Goal: Task Accomplishment & Management: Manage account settings

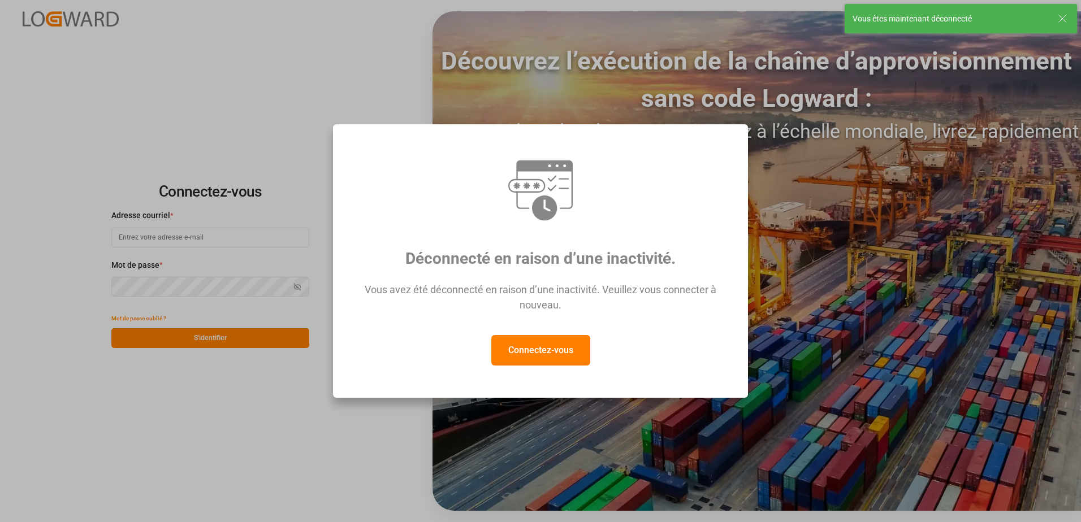
type input "[EMAIL_ADDRESS][DOMAIN_NAME]"
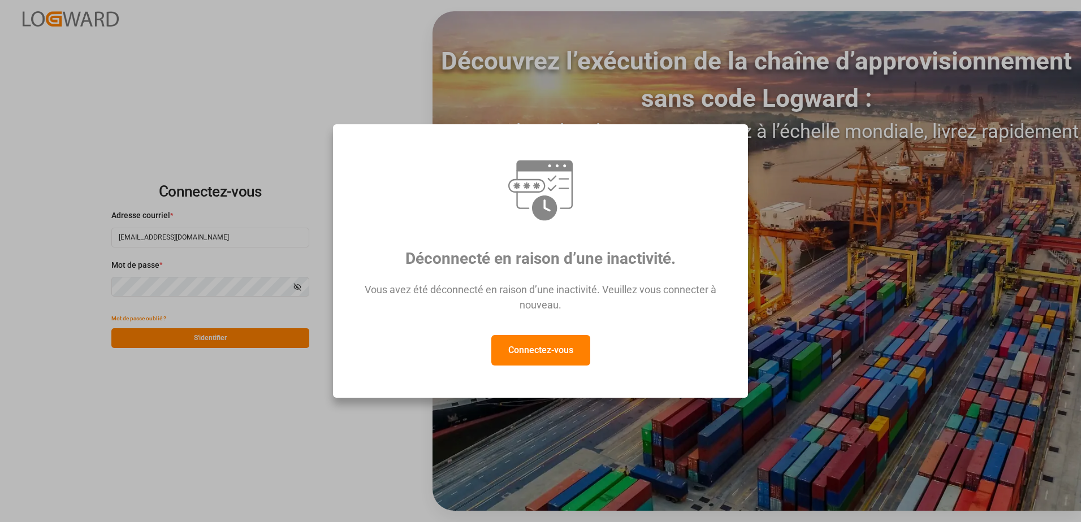
click at [562, 356] on button "Connectez-vous" at bounding box center [540, 350] width 99 height 31
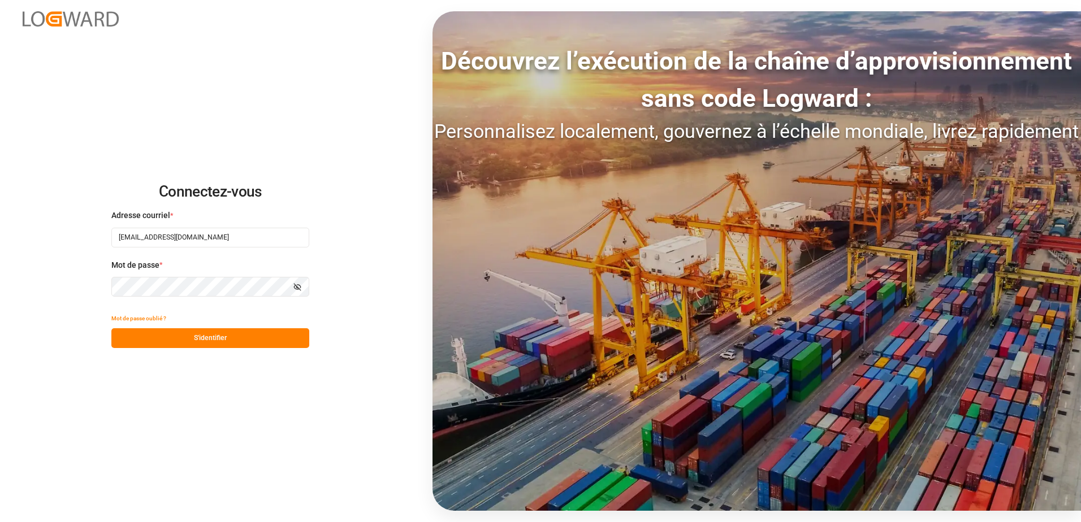
click at [223, 342] on button "S'identifier" at bounding box center [210, 339] width 198 height 20
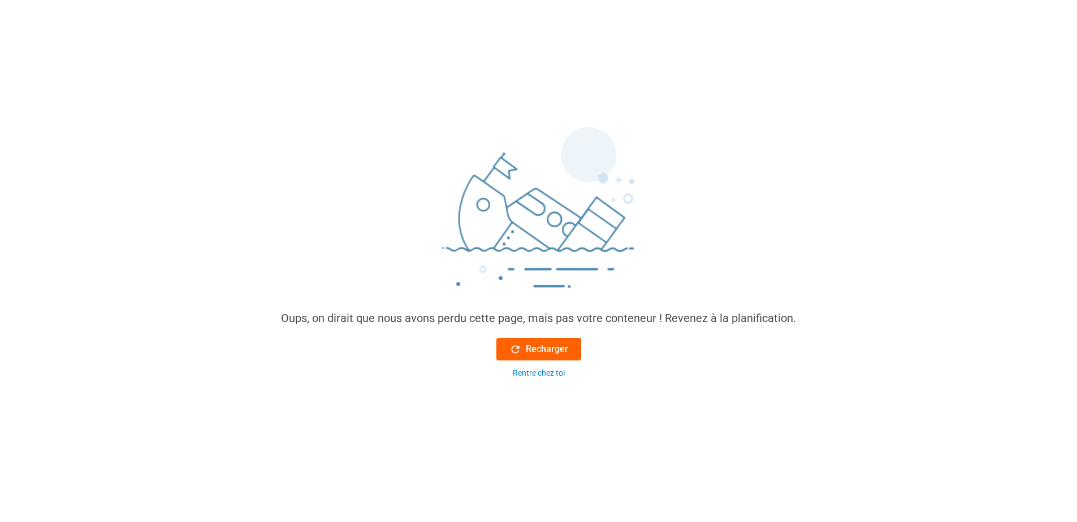
click at [542, 352] on font "Recharger" at bounding box center [547, 350] width 42 height 14
click at [550, 346] on font "Recharger" at bounding box center [547, 350] width 42 height 14
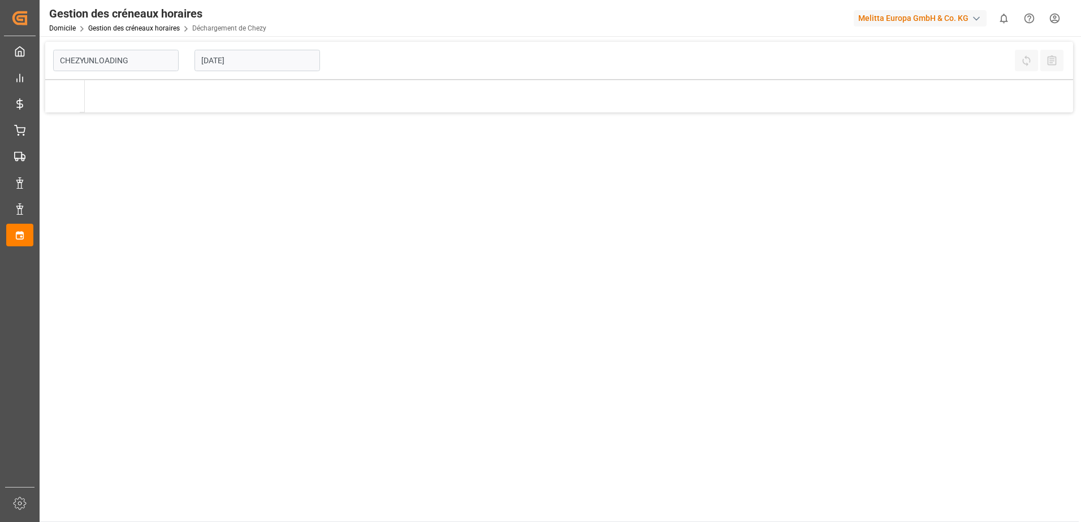
type input "Chezy Unloading"
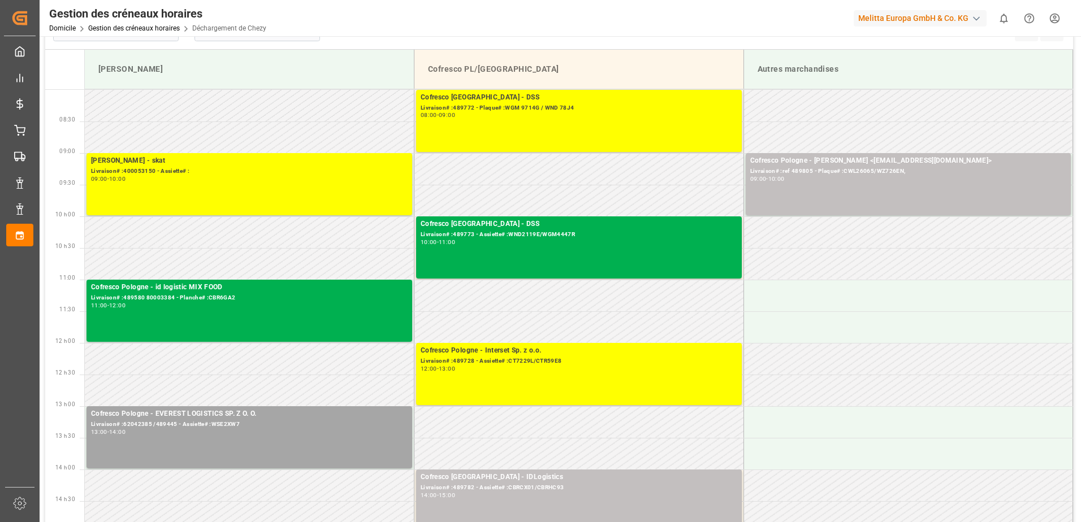
scroll to position [57, 0]
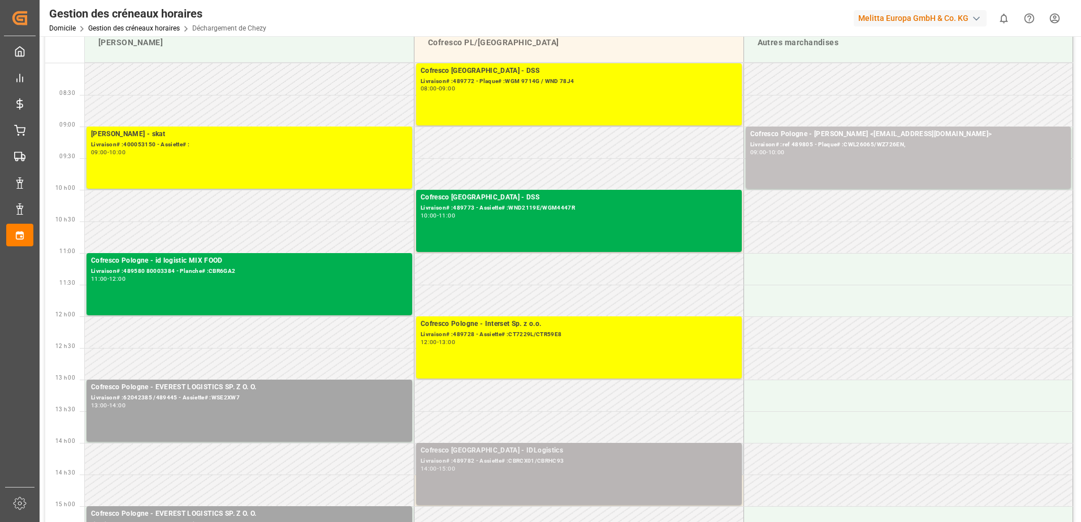
click at [498, 459] on div "Livraison# :489782 - Assiette# :CBRCX01/CBRHC93" at bounding box center [579, 462] width 317 height 10
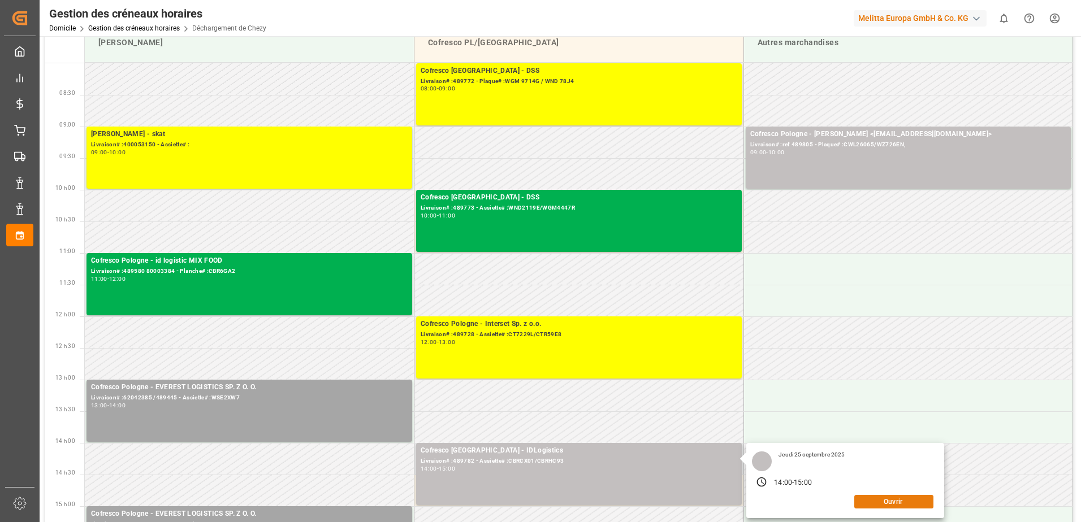
click at [869, 504] on button "Ouvrir" at bounding box center [893, 502] width 79 height 14
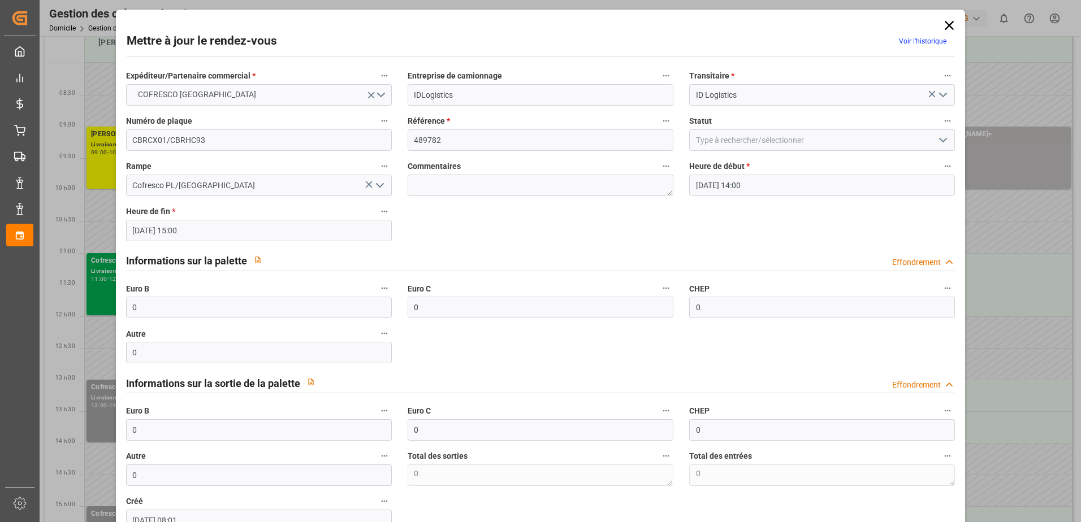
click at [943, 141] on icon "Ouvrir le menu" at bounding box center [943, 140] width 14 height 14
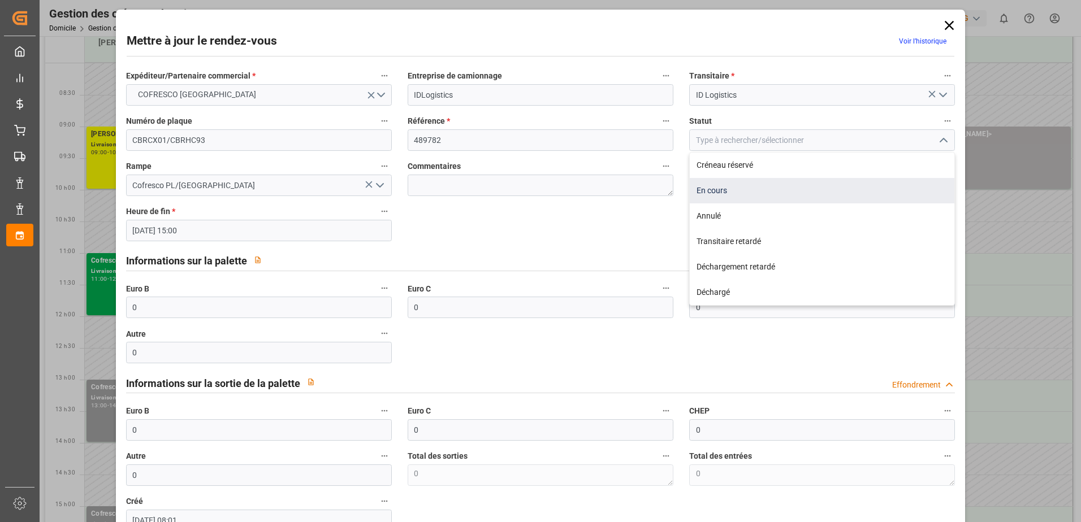
click at [751, 189] on div "En cours" at bounding box center [822, 190] width 265 height 25
type input "In Progress"
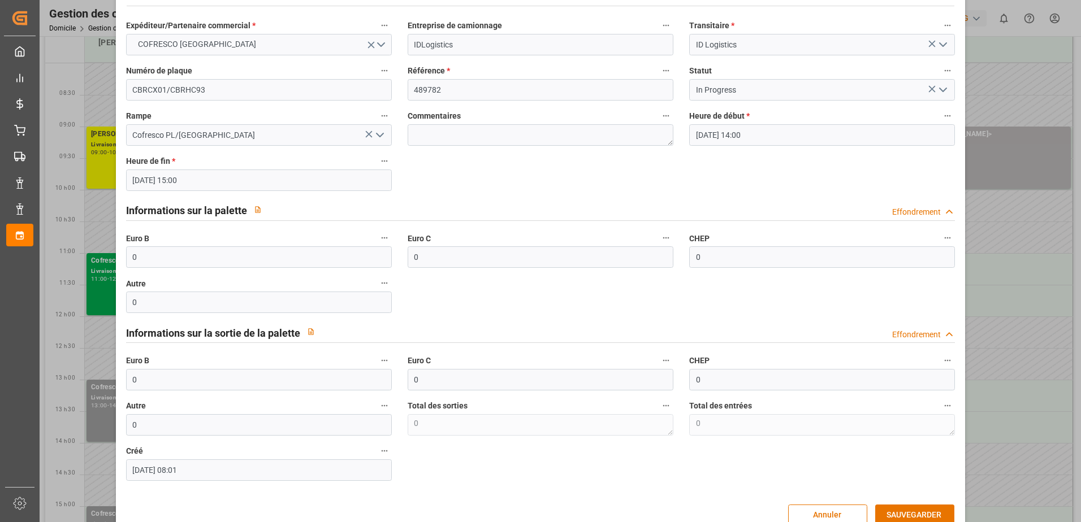
scroll to position [75, 0]
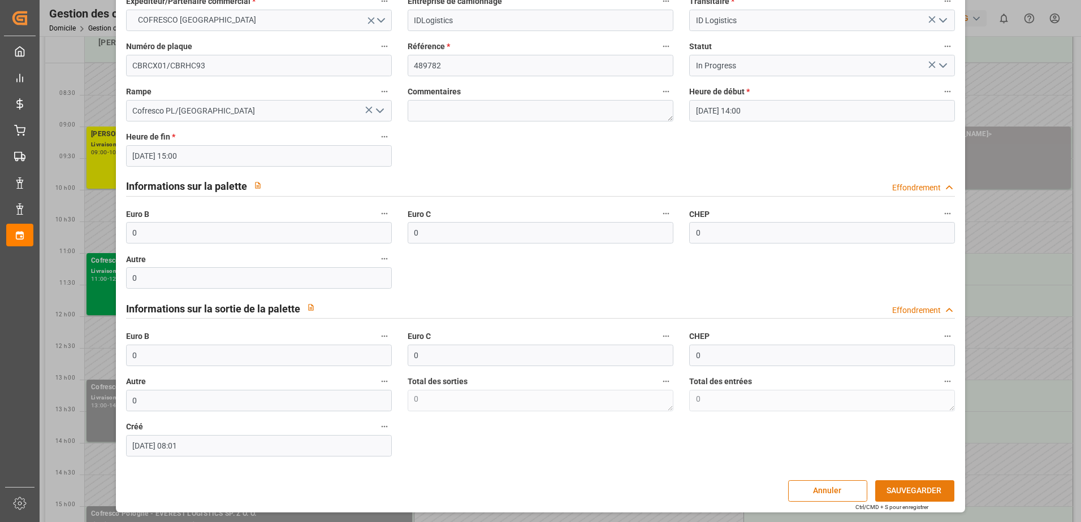
click at [922, 489] on button "SAUVEGARDER" at bounding box center [914, 491] width 79 height 21
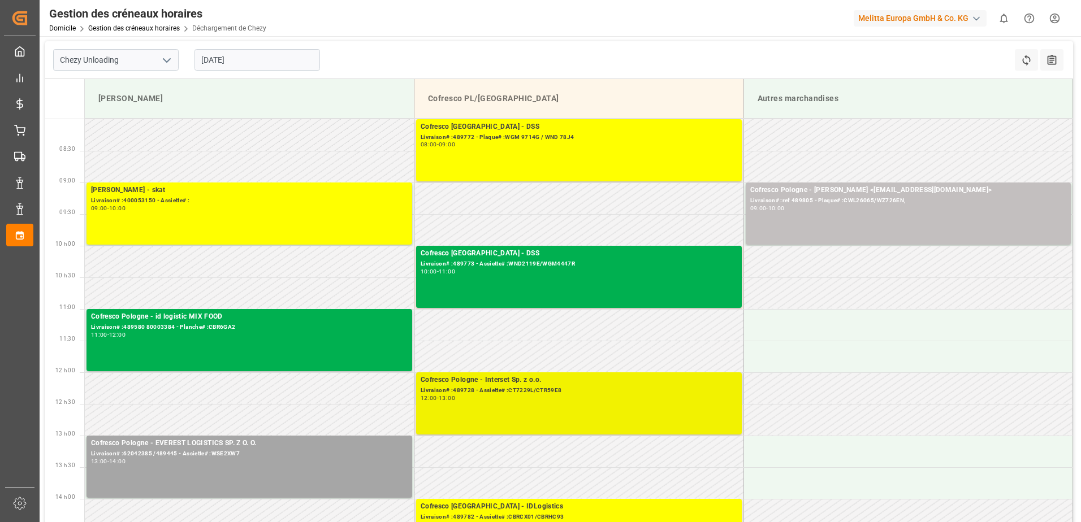
scroll to position [0, 0]
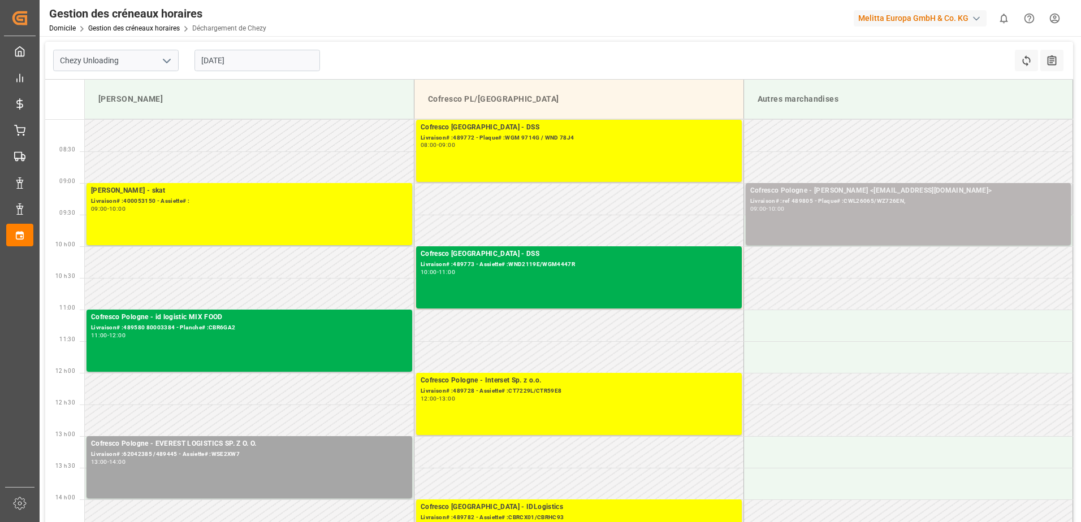
click at [823, 211] on div "09:00 - 10:00" at bounding box center [908, 209] width 317 height 6
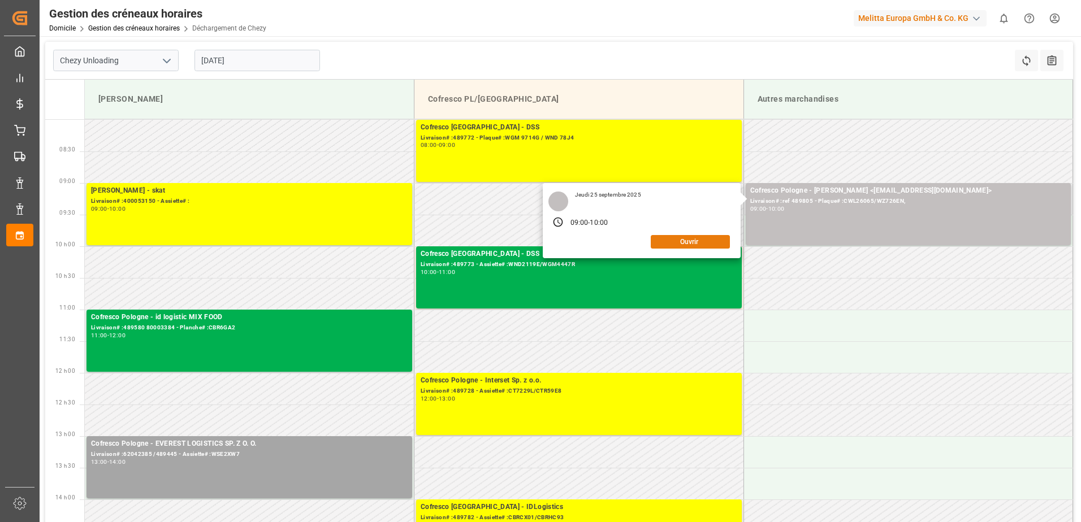
click at [695, 239] on button "Ouvrir" at bounding box center [690, 242] width 79 height 14
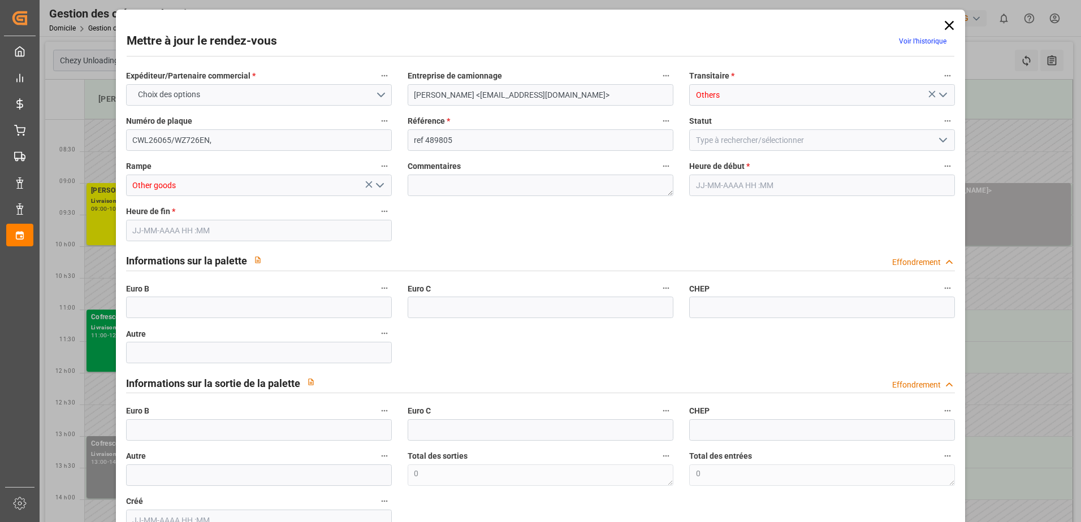
type input "0"
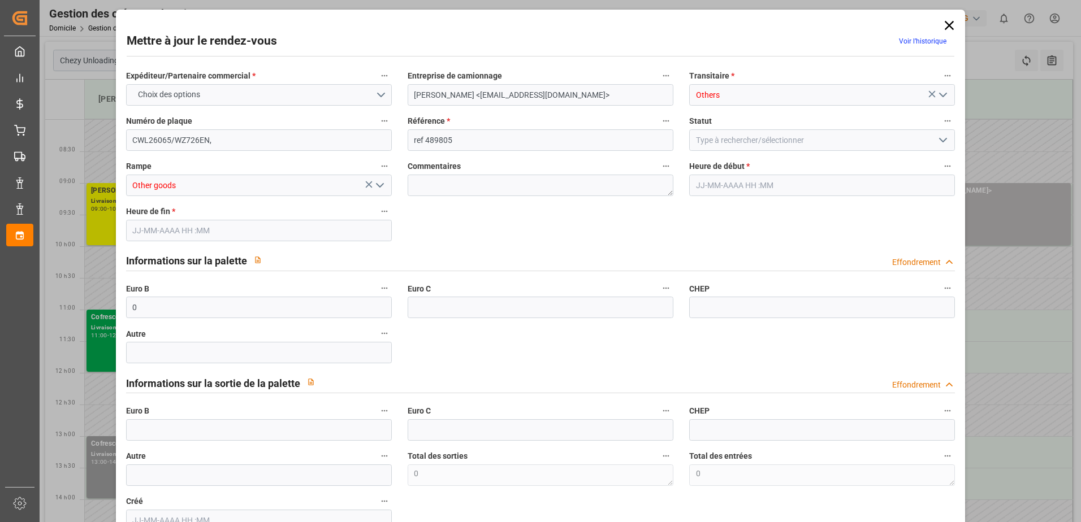
type input "0"
type input "[DATE] 09:00"
type input "[DATE] 10:00"
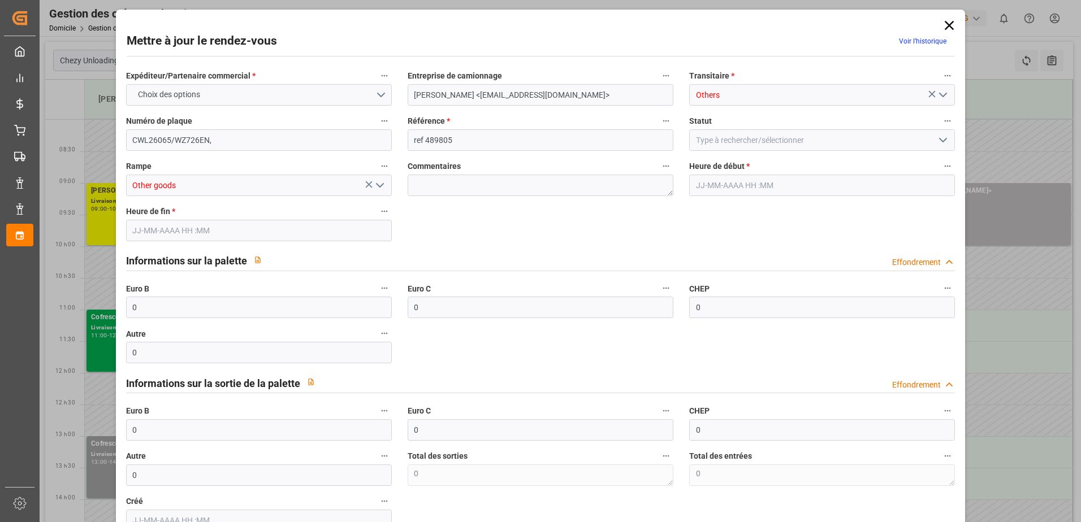
type input "22-09-2025 12:16"
click at [939, 137] on icon "Ouvrir le menu" at bounding box center [943, 140] width 14 height 14
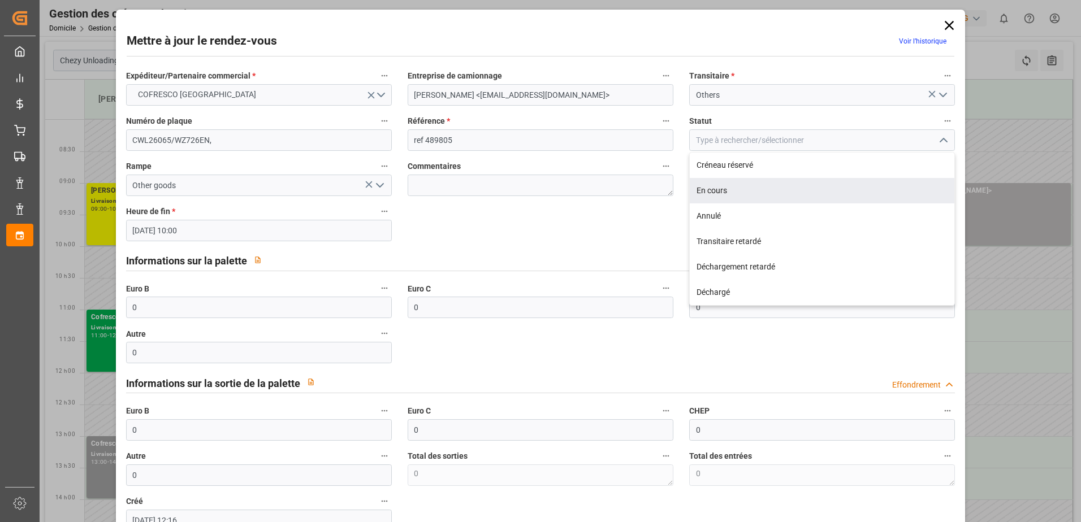
click at [760, 185] on div "En cours" at bounding box center [822, 190] width 265 height 25
type input "In Progress"
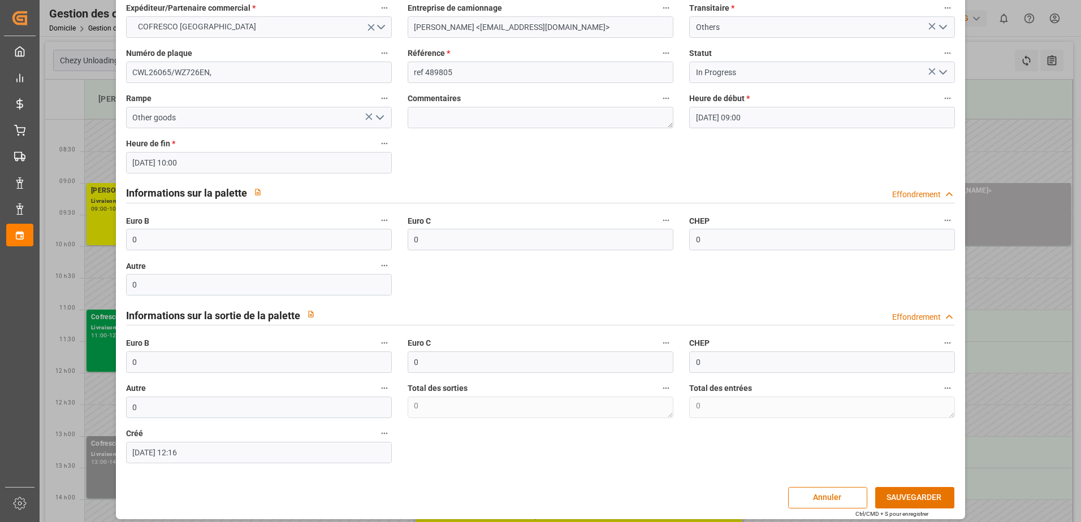
scroll to position [75, 0]
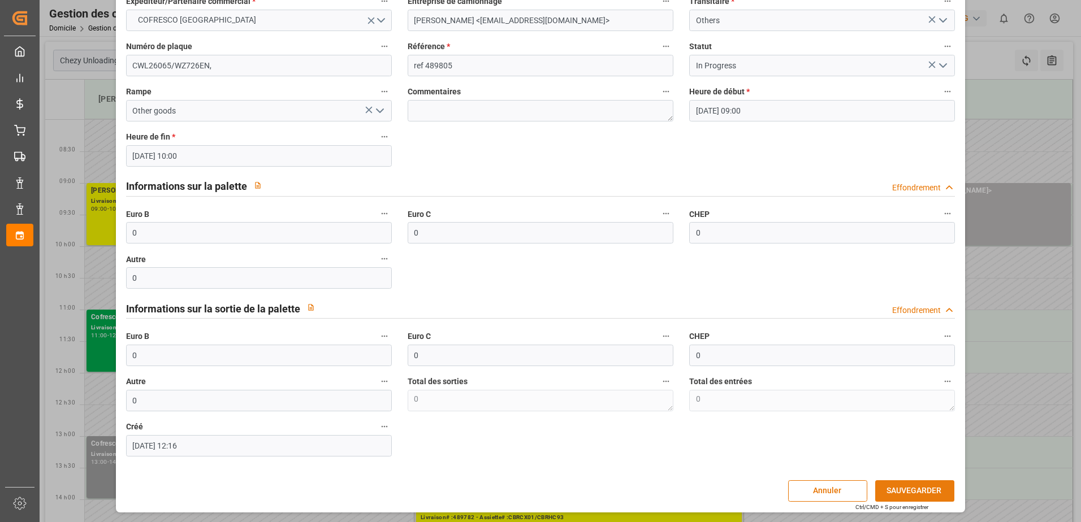
click at [914, 487] on button "SAUVEGARDER" at bounding box center [914, 491] width 79 height 21
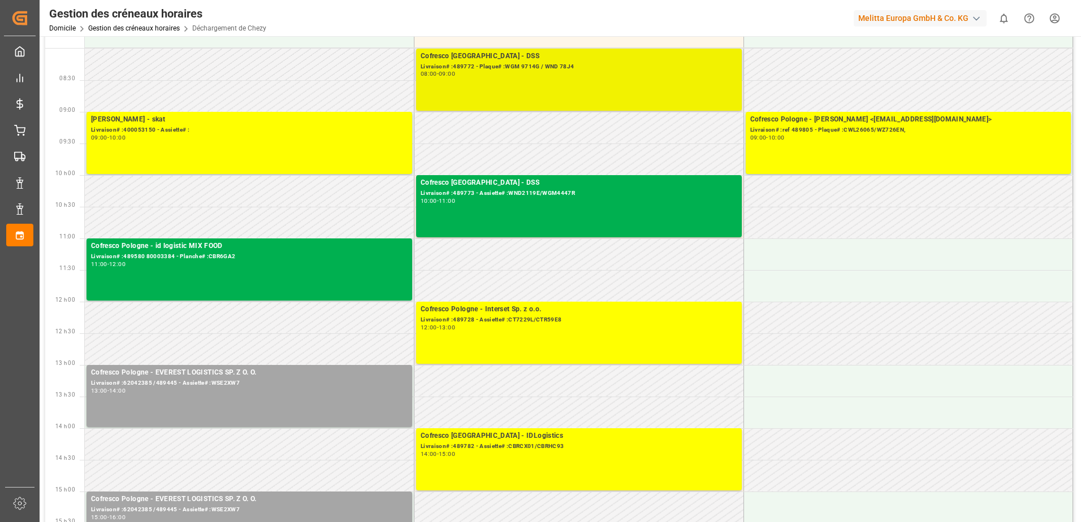
scroll to position [113, 0]
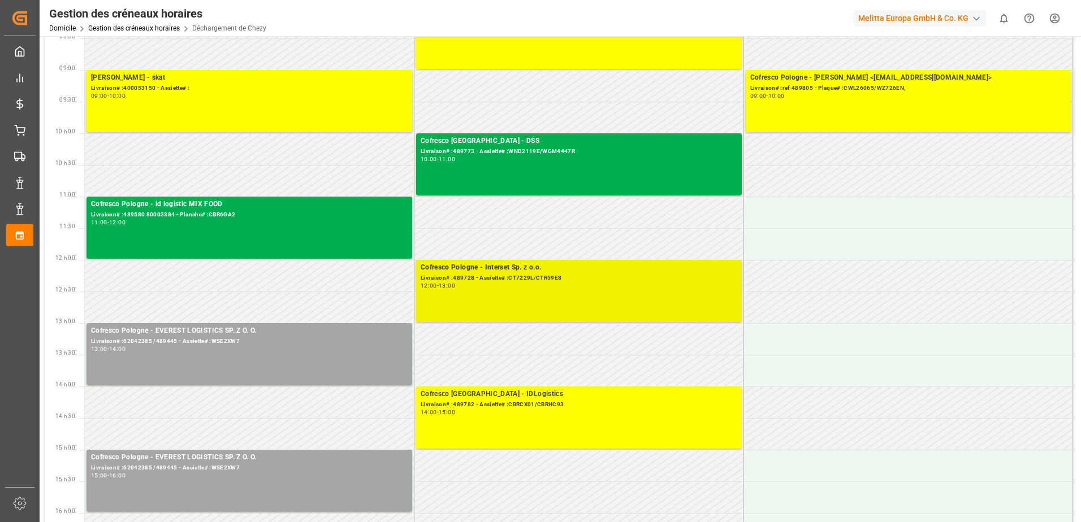
click at [536, 283] on div "12:00 - 13:00" at bounding box center [579, 286] width 317 height 6
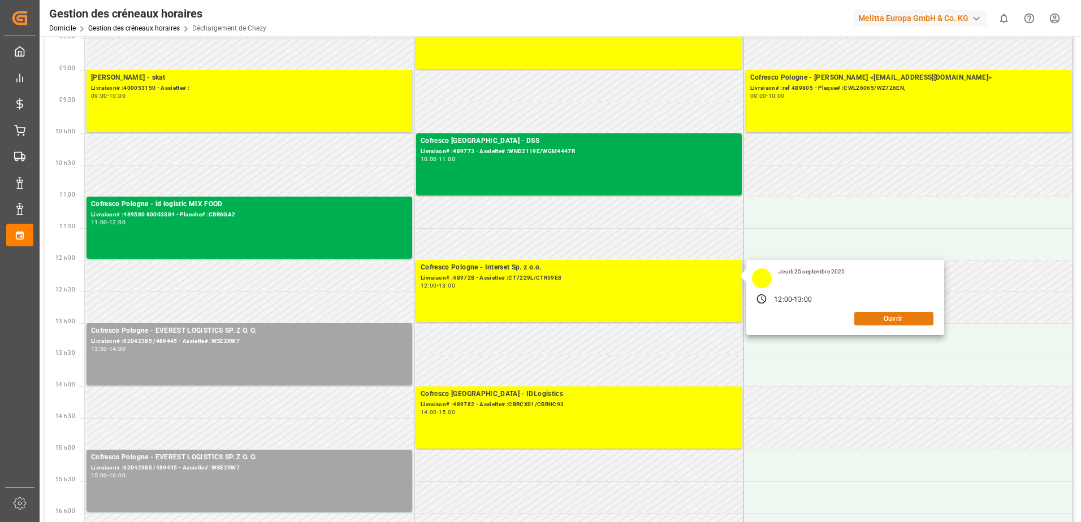
click at [879, 321] on button "Ouvrir" at bounding box center [893, 319] width 79 height 14
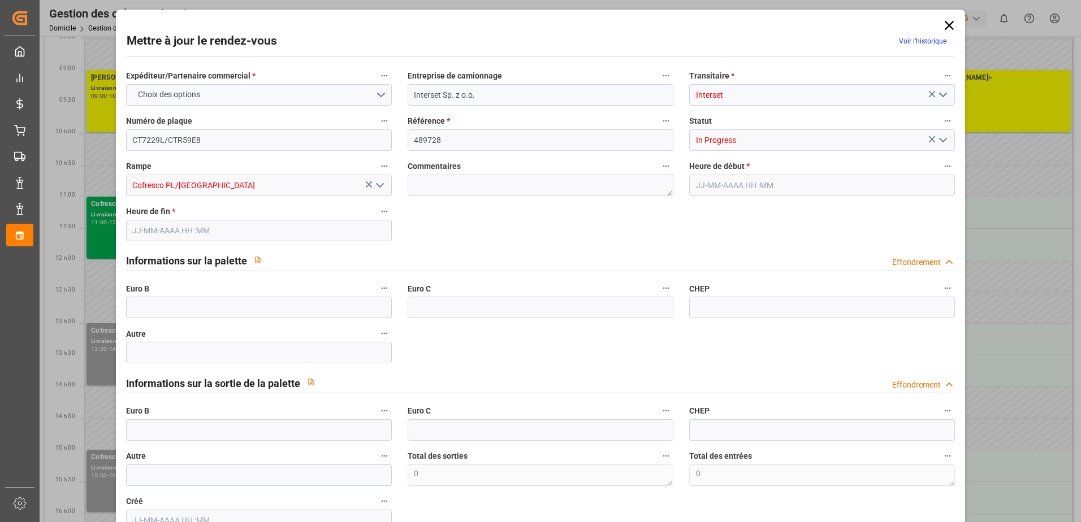
type input "25-09-2025 12:00"
type input "25-09-2025 13:00"
type input "18-09-2025 07:44"
drag, startPoint x: 168, startPoint y: 318, endPoint x: 177, endPoint y: 312, distance: 10.5
click at [174, 314] on input "text" at bounding box center [259, 307] width 266 height 21
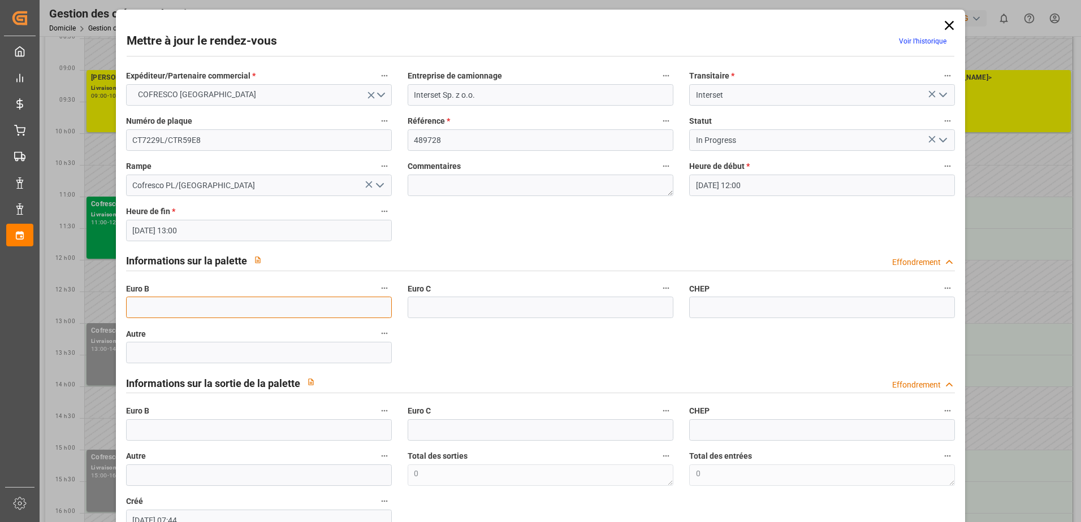
type input "33"
click at [945, 137] on icon "Ouvrir le menu" at bounding box center [943, 140] width 14 height 14
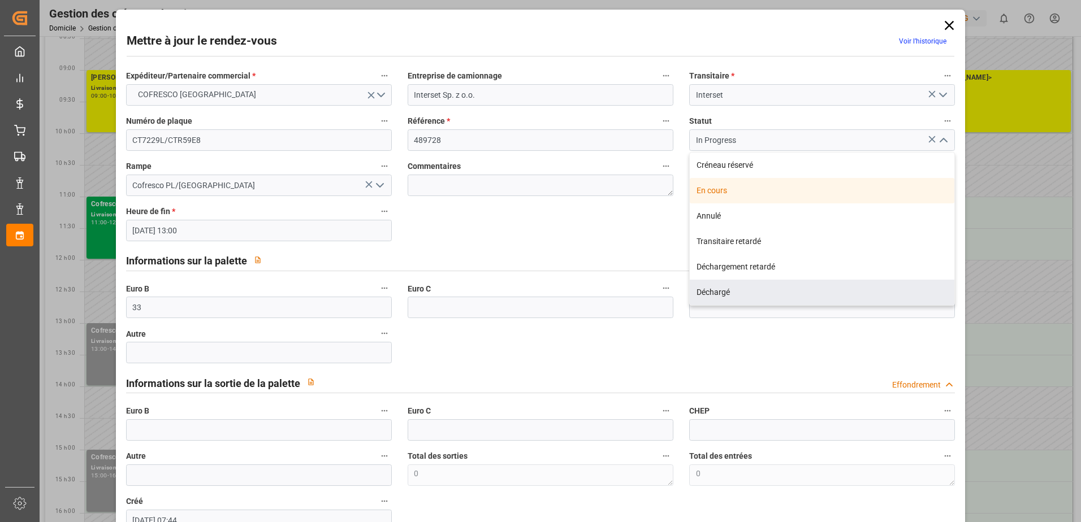
click at [775, 292] on div "Déchargé" at bounding box center [822, 292] width 265 height 25
type input "Unloaded"
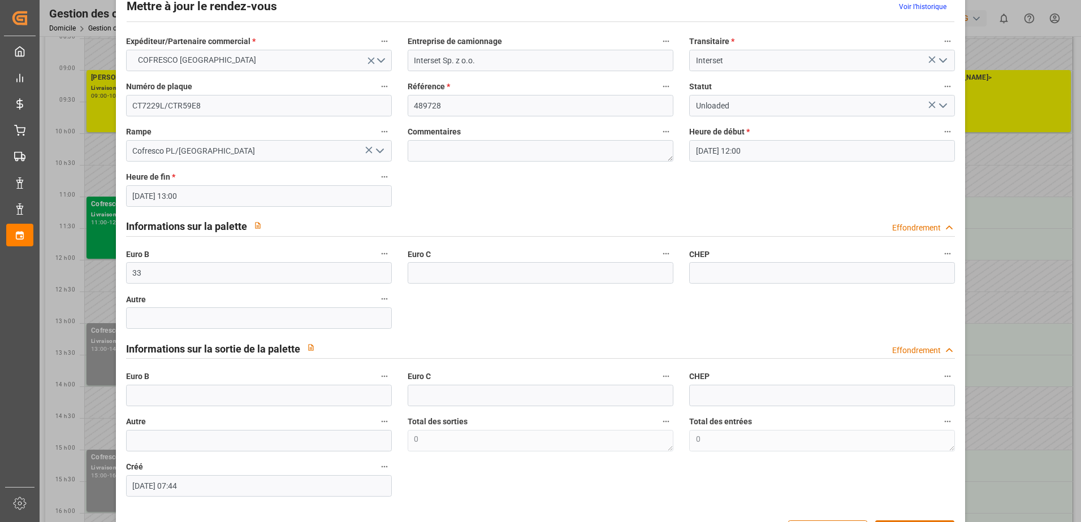
scroll to position [75, 0]
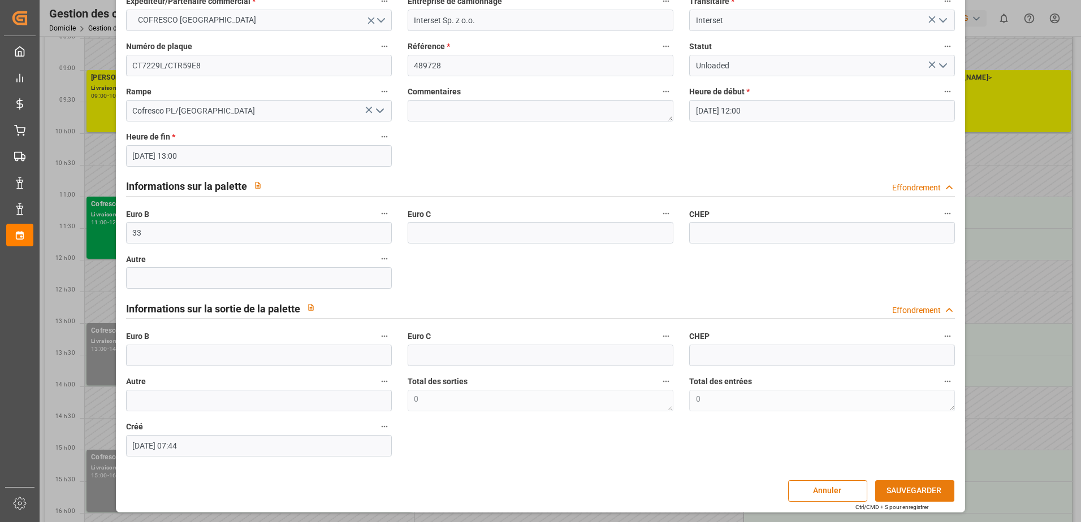
click at [904, 489] on button "SAUVEGARDER" at bounding box center [914, 491] width 79 height 21
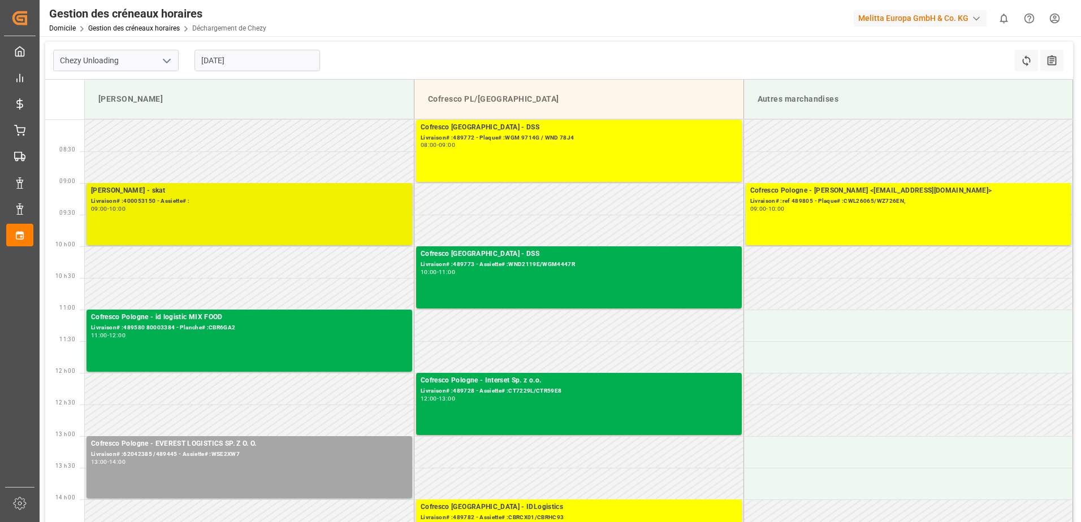
click at [239, 208] on div "09:00 - 10:00" at bounding box center [249, 209] width 317 height 6
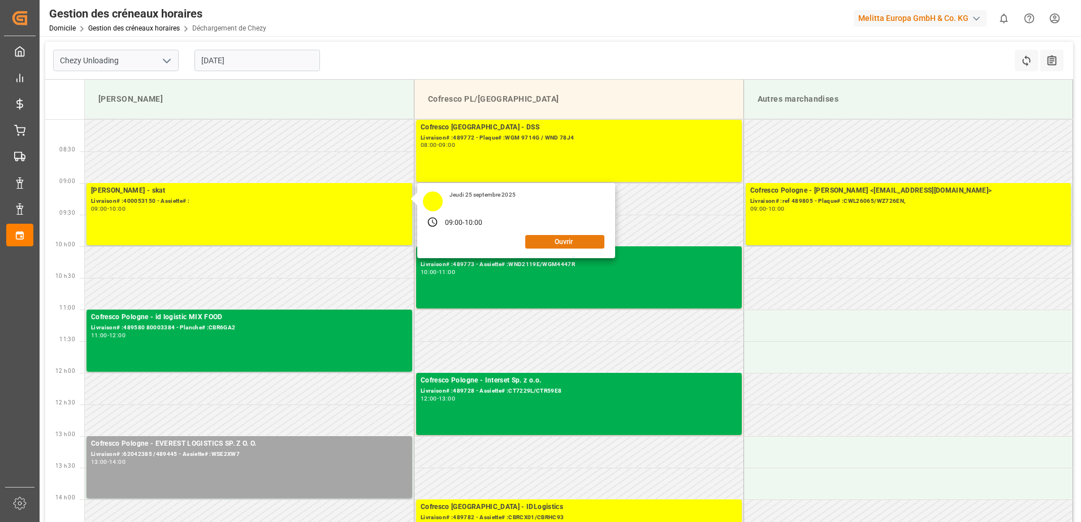
click at [569, 243] on button "Ouvrir" at bounding box center [564, 242] width 79 height 14
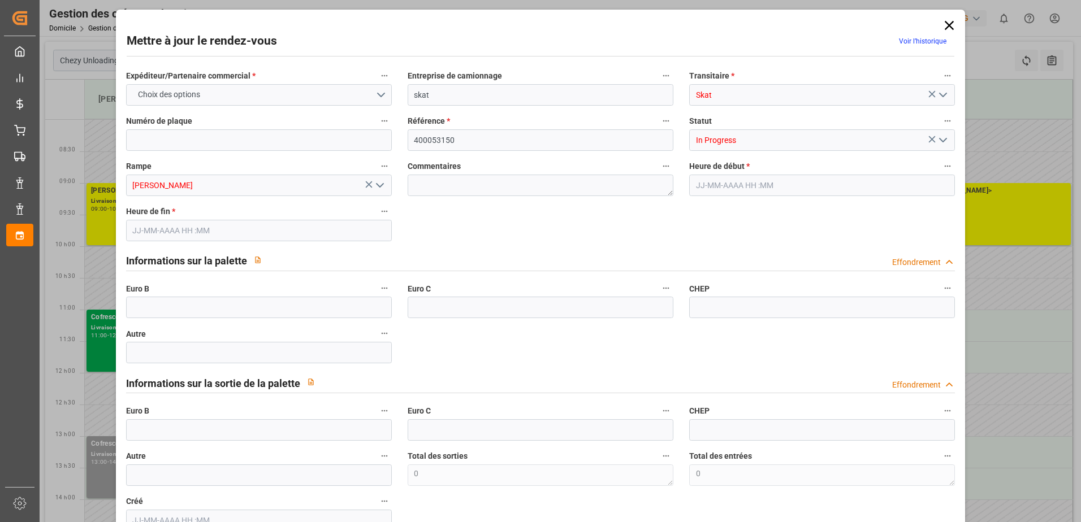
type input "[DATE] 09:00"
type input "[DATE] 10:00"
type input "[DATE] 10:01"
click at [198, 303] on input "text" at bounding box center [259, 307] width 266 height 21
type input "60"
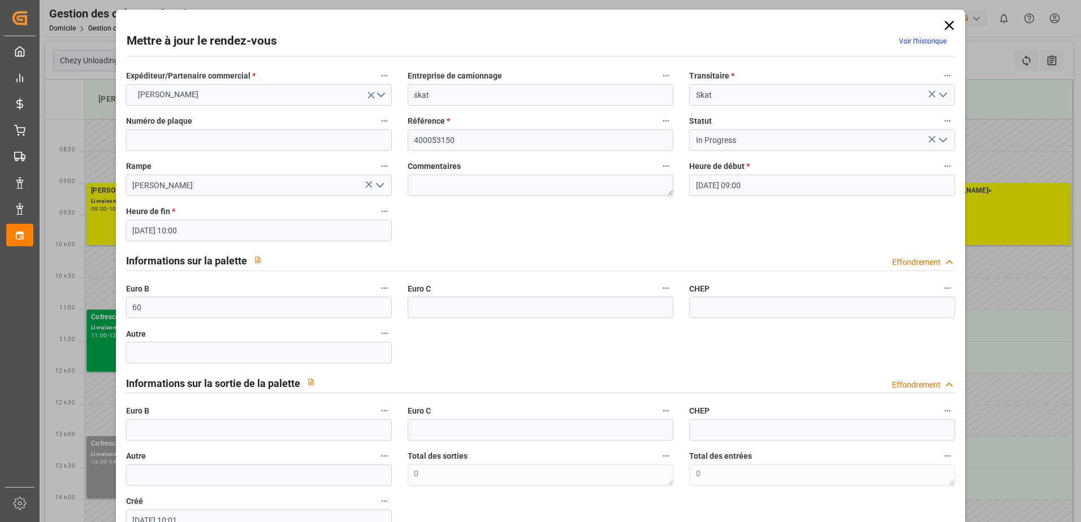
drag, startPoint x: 940, startPoint y: 137, endPoint x: 934, endPoint y: 137, distance: 6.2
click at [939, 137] on icon "Ouvrir le menu" at bounding box center [943, 140] width 14 height 14
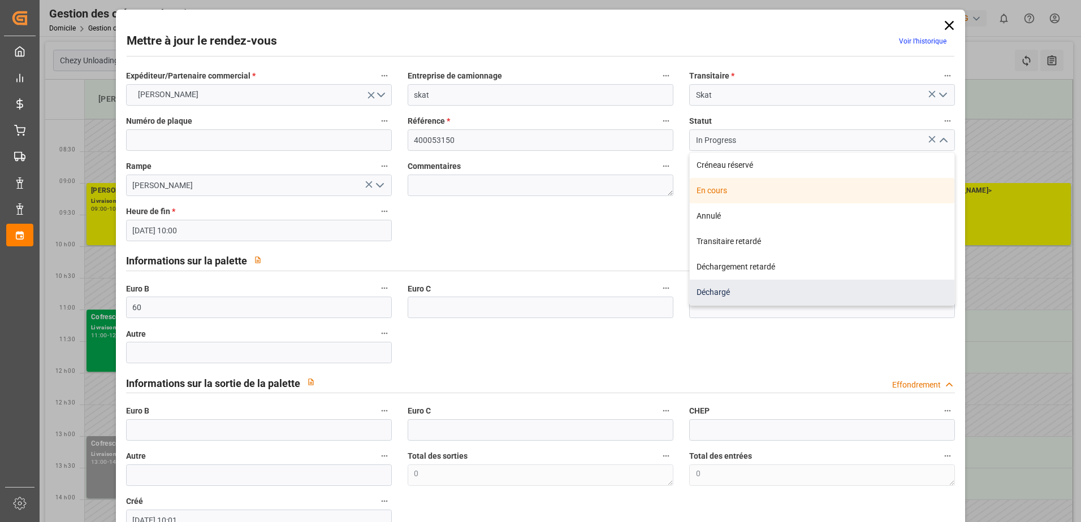
click at [753, 288] on div "Déchargé" at bounding box center [822, 292] width 265 height 25
type input "Unloaded"
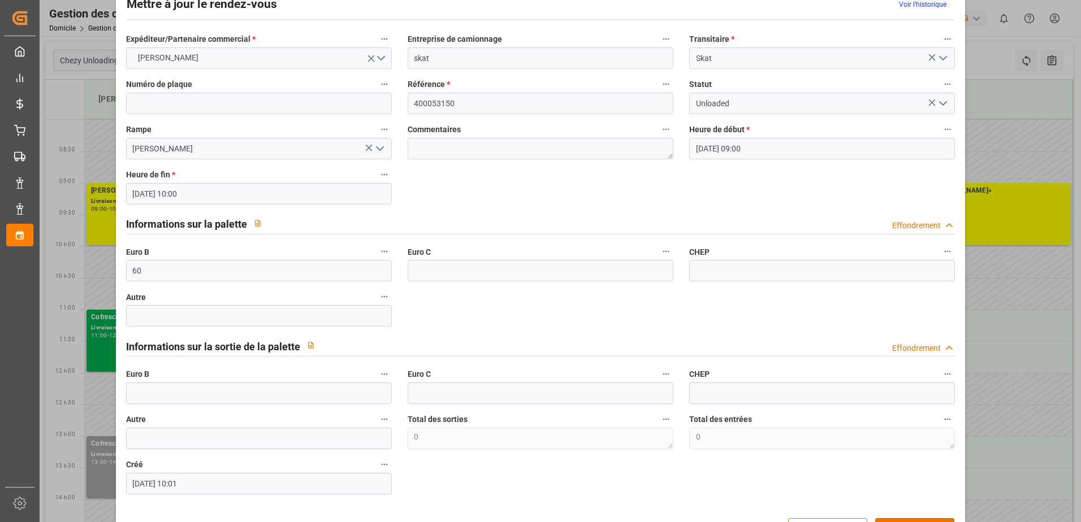
scroll to position [75, 0]
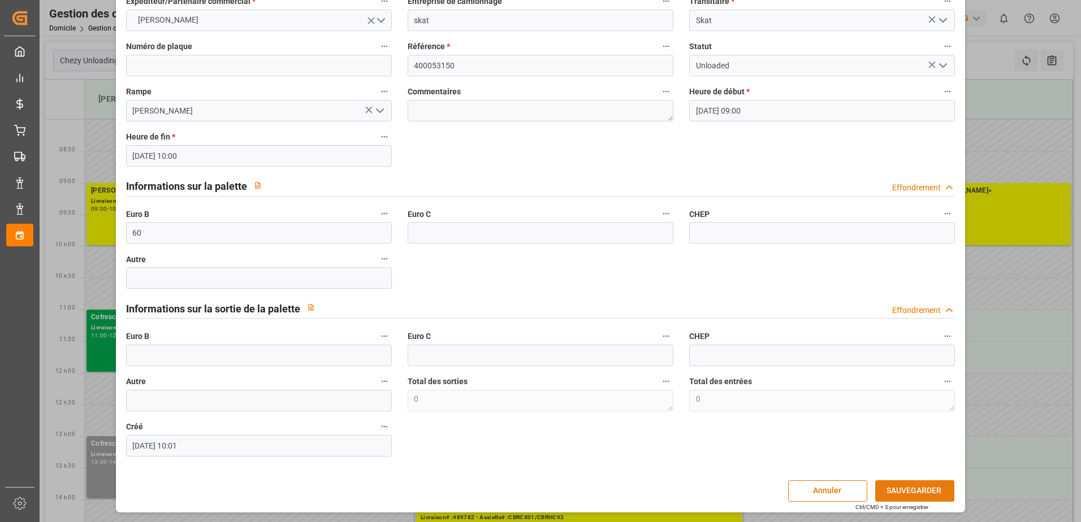
click at [911, 486] on button "SAUVEGARDER" at bounding box center [914, 491] width 79 height 21
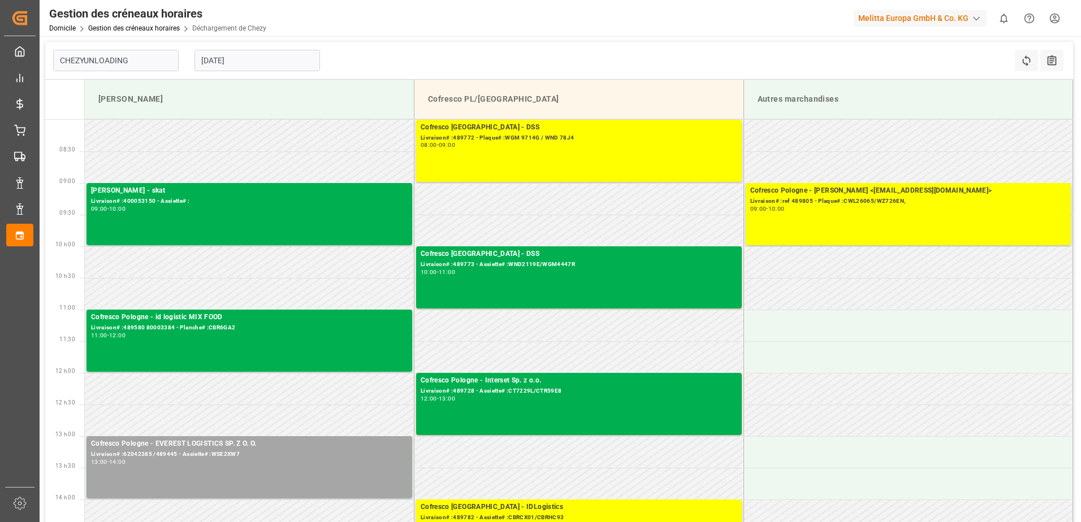
type input "Chezy Unloading"
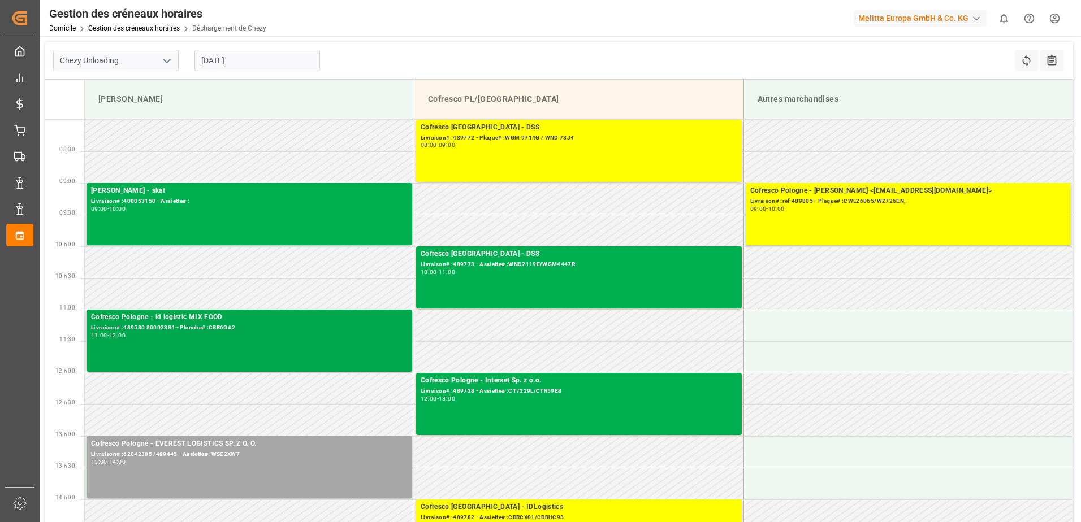
scroll to position [57, 0]
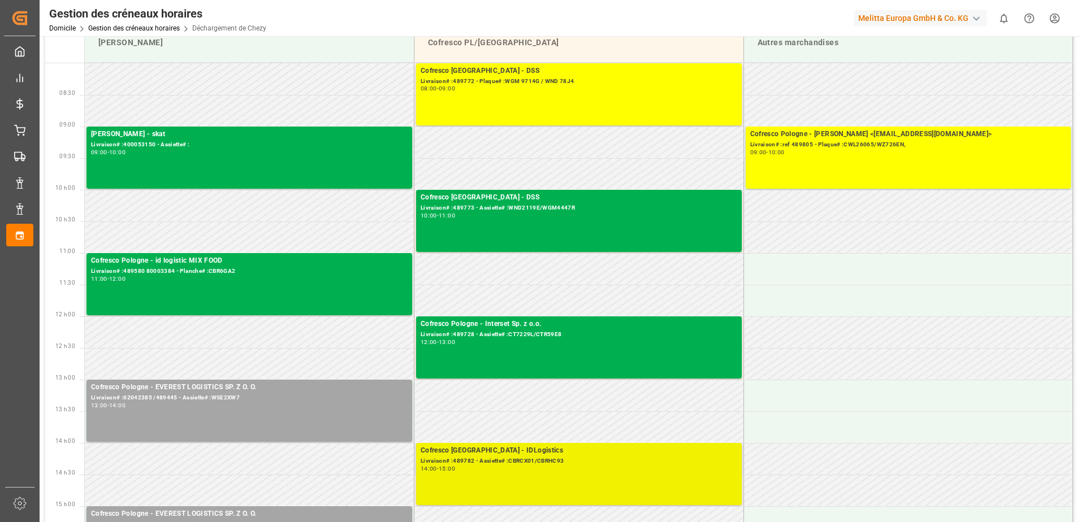
click at [536, 466] on div "14:00 - 15:00" at bounding box center [579, 469] width 317 height 6
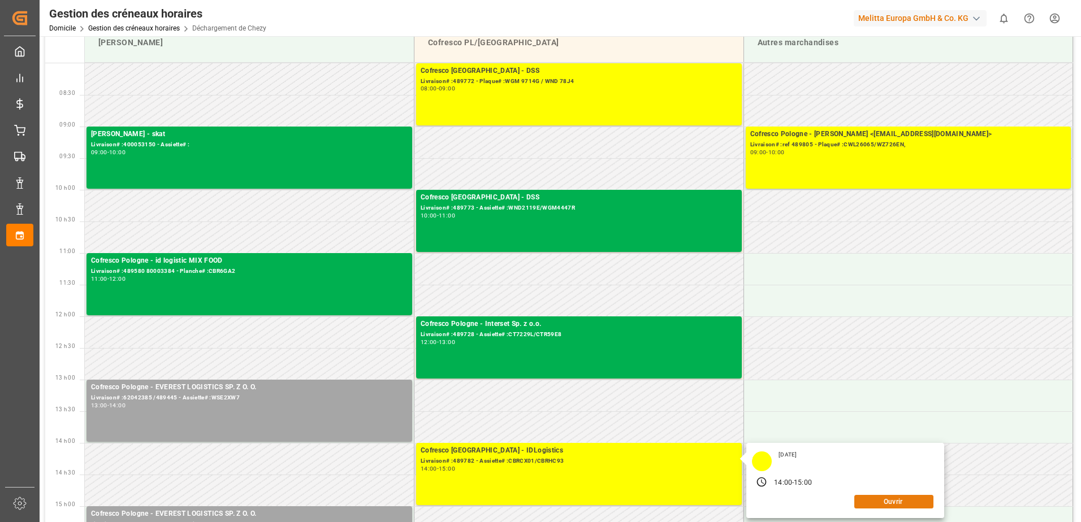
click at [922, 498] on button "Ouvrir" at bounding box center [893, 502] width 79 height 14
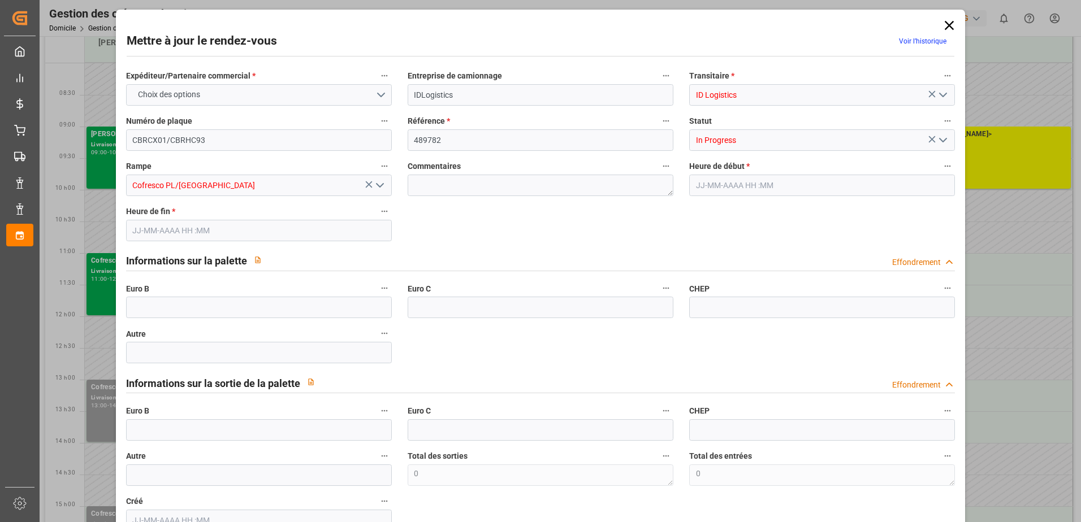
type input "0"
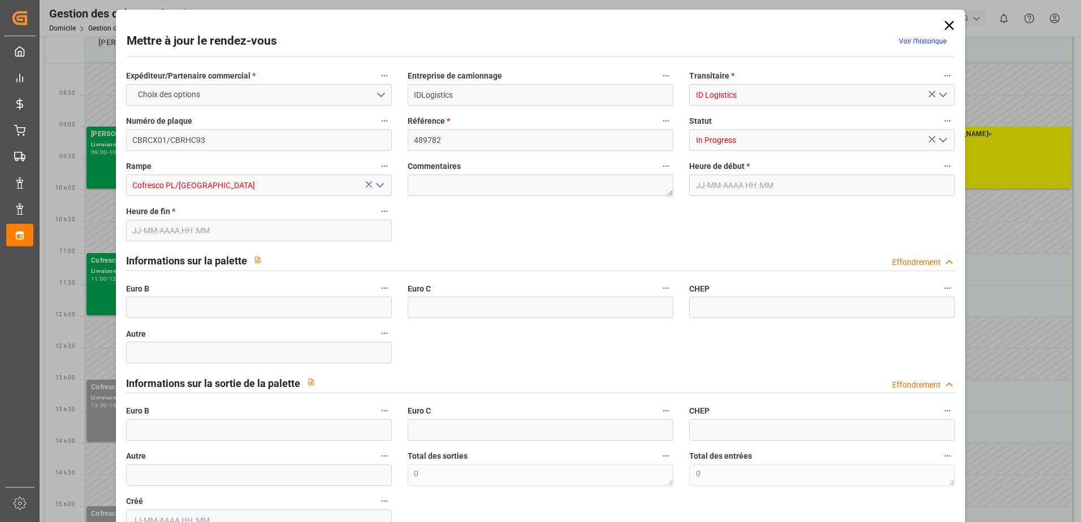
type input "0"
type input "[DATE] 14:00"
type input "[DATE] 15:00"
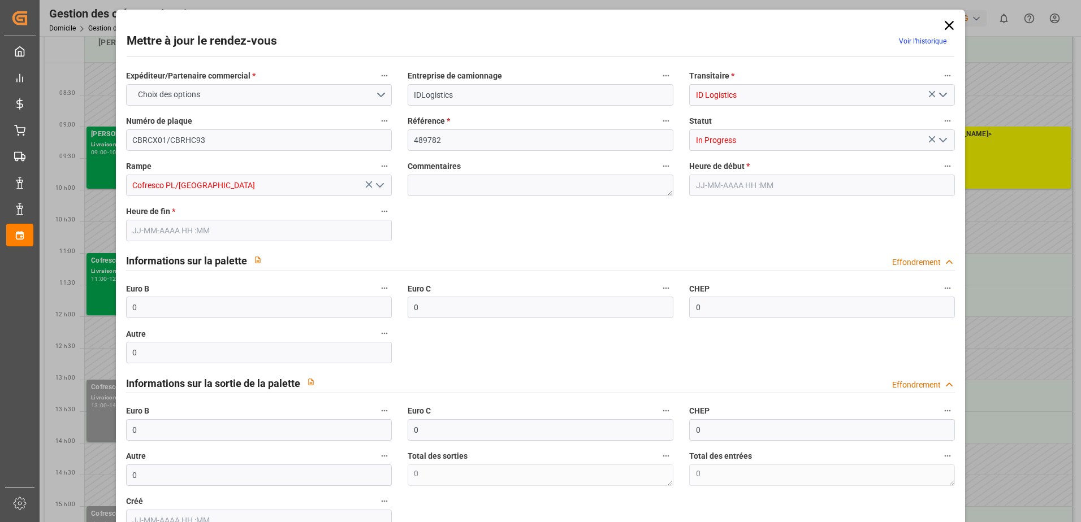
type input "[DATE] 08:01"
click at [266, 302] on input "0" at bounding box center [259, 307] width 266 height 21
type input "43"
click at [939, 137] on icon "Ouvrir le menu" at bounding box center [943, 140] width 14 height 14
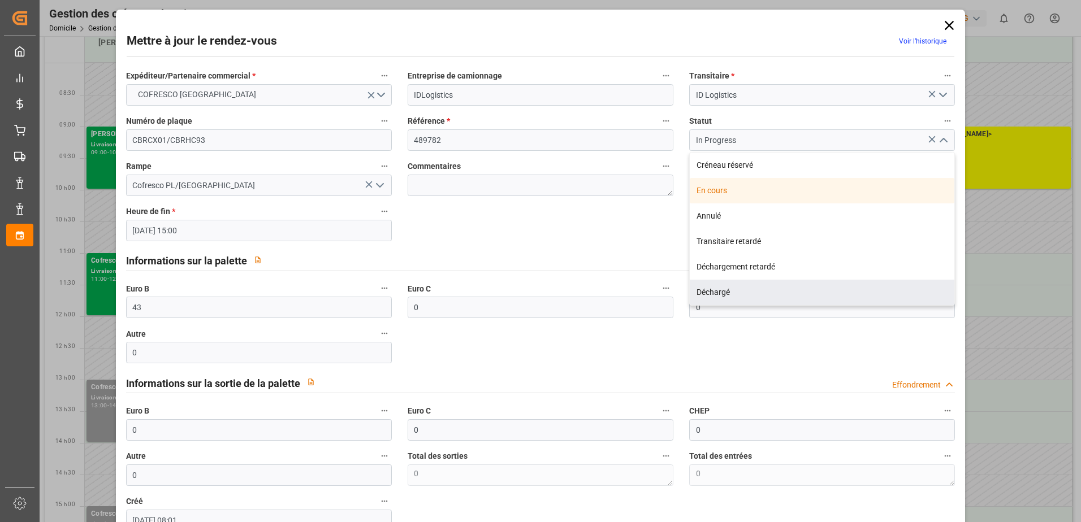
click at [723, 289] on div "Déchargé" at bounding box center [822, 292] width 265 height 25
type input "Unloaded"
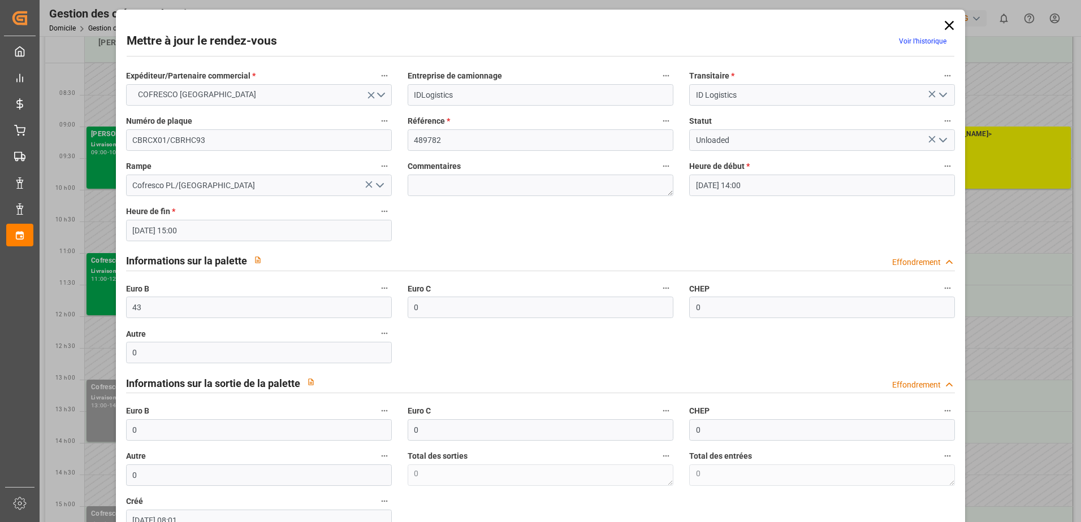
scroll to position [75, 0]
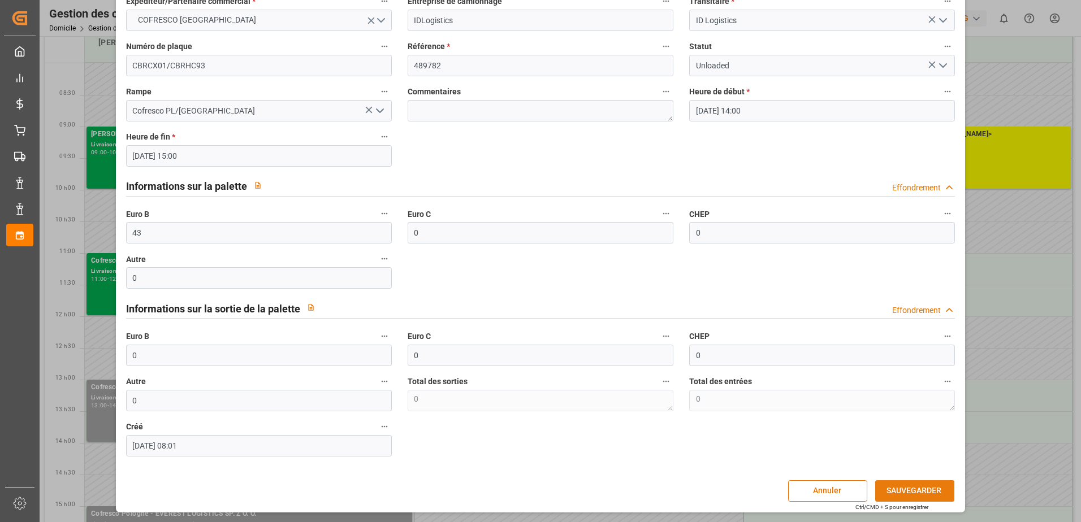
click at [907, 486] on button "SAUVEGARDER" at bounding box center [914, 491] width 79 height 21
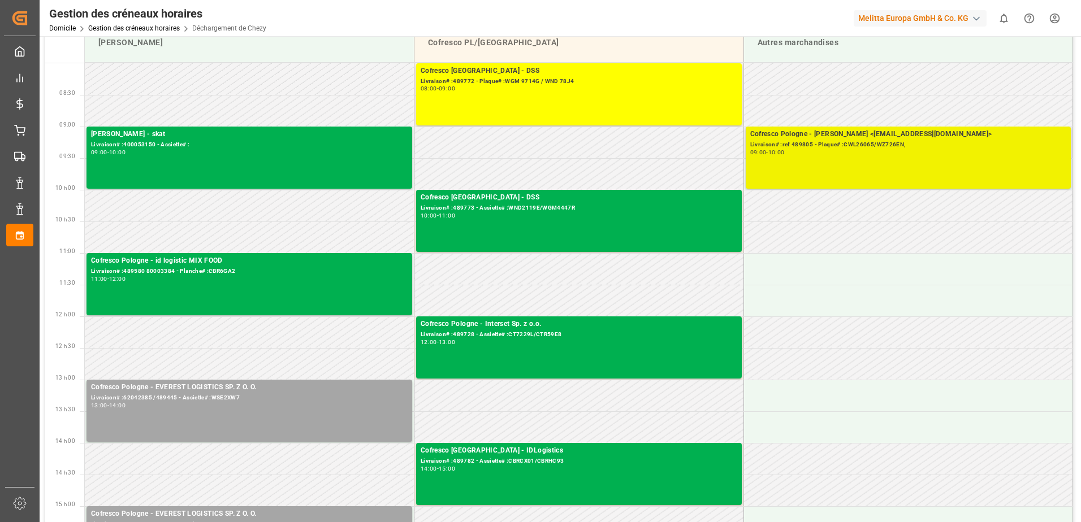
click at [852, 153] on div "09:00 - 10:00" at bounding box center [908, 153] width 317 height 6
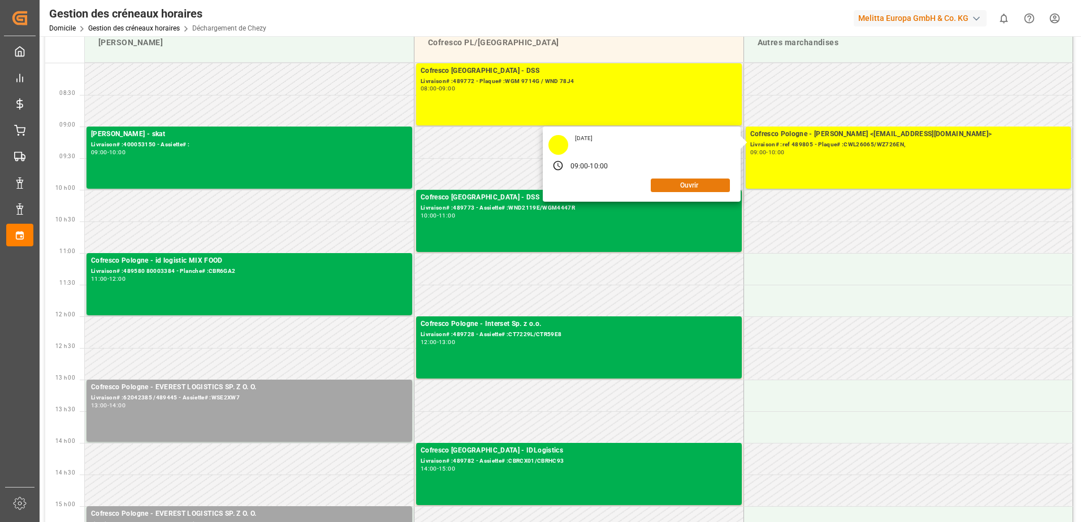
click at [689, 184] on button "Ouvrir" at bounding box center [690, 186] width 79 height 14
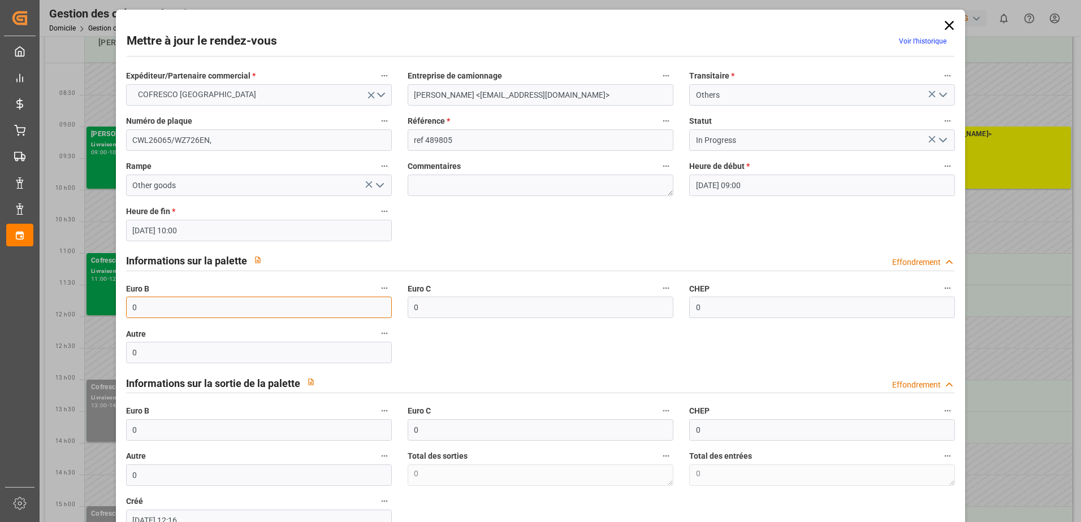
click at [184, 309] on input "0" at bounding box center [259, 307] width 266 height 21
type input "33"
click at [943, 138] on icon "Ouvrir le menu" at bounding box center [943, 140] width 14 height 14
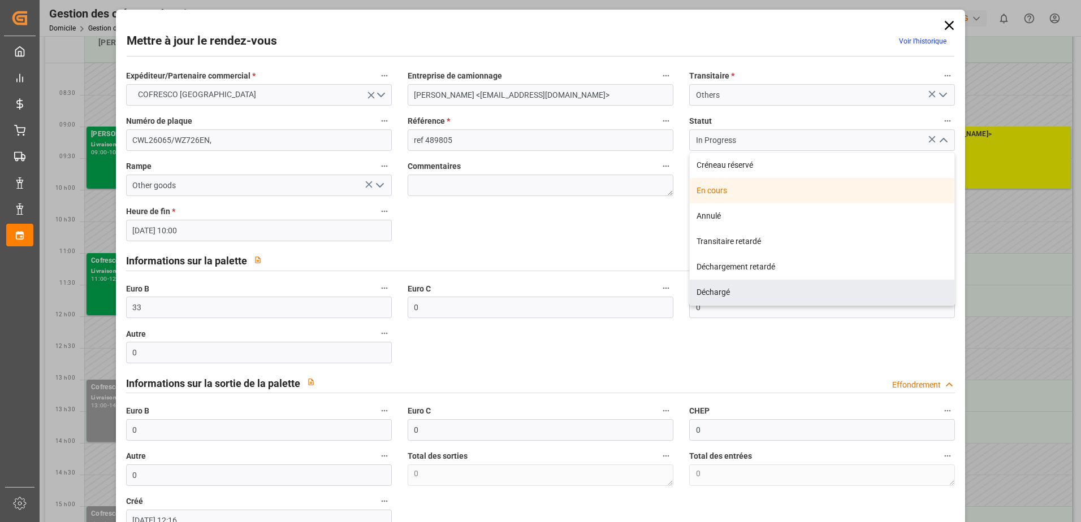
click at [792, 295] on div "Déchargé" at bounding box center [822, 292] width 265 height 25
type input "Unloaded"
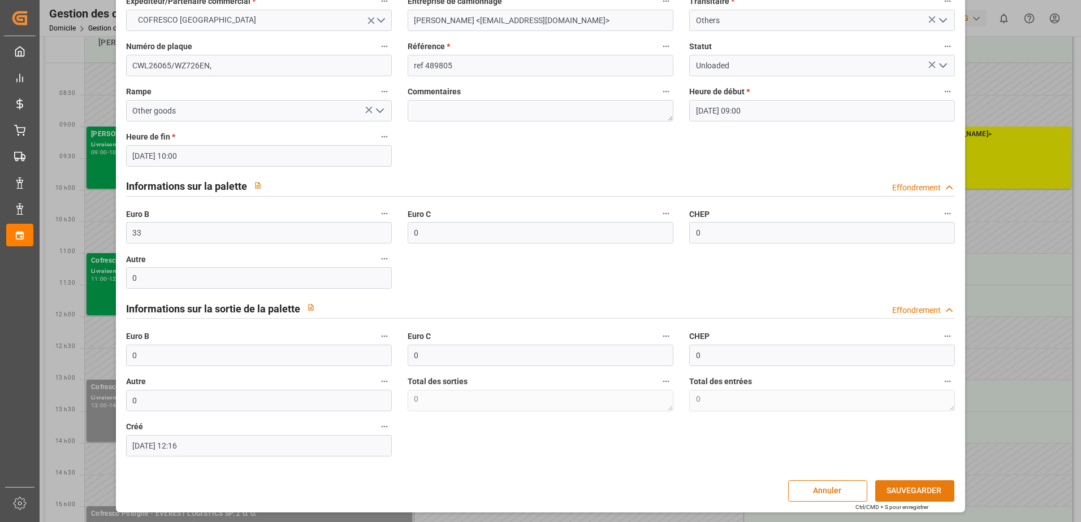
click at [915, 490] on button "SAUVEGARDER" at bounding box center [914, 491] width 79 height 21
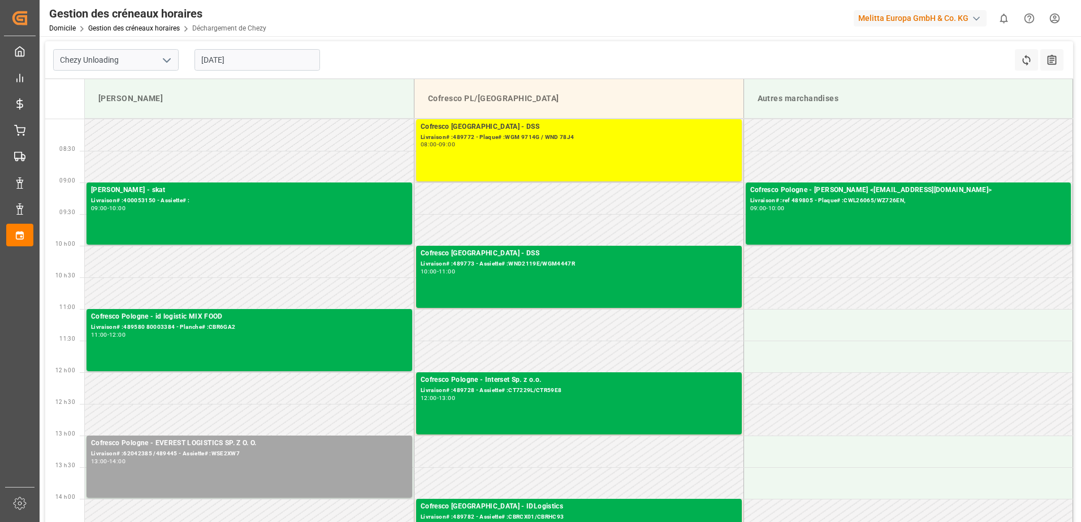
scroll to position [0, 0]
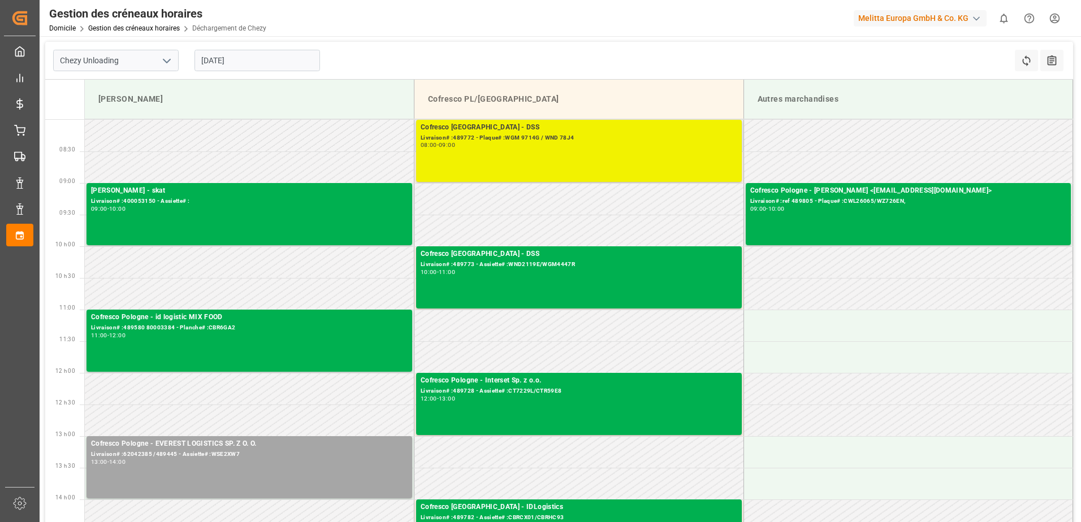
click at [594, 152] on div "Cofresco Pologne - DSS Livraison# :489772 - Plaque# :WGM 9714G / WND 78J4 08:00…" at bounding box center [579, 151] width 317 height 58
click at [572, 165] on div "Cofresco Pologne - DSS Livraison# :489772 - Plaque# :WGM 9714G / WND 78J4 08:00…" at bounding box center [579, 151] width 317 height 58
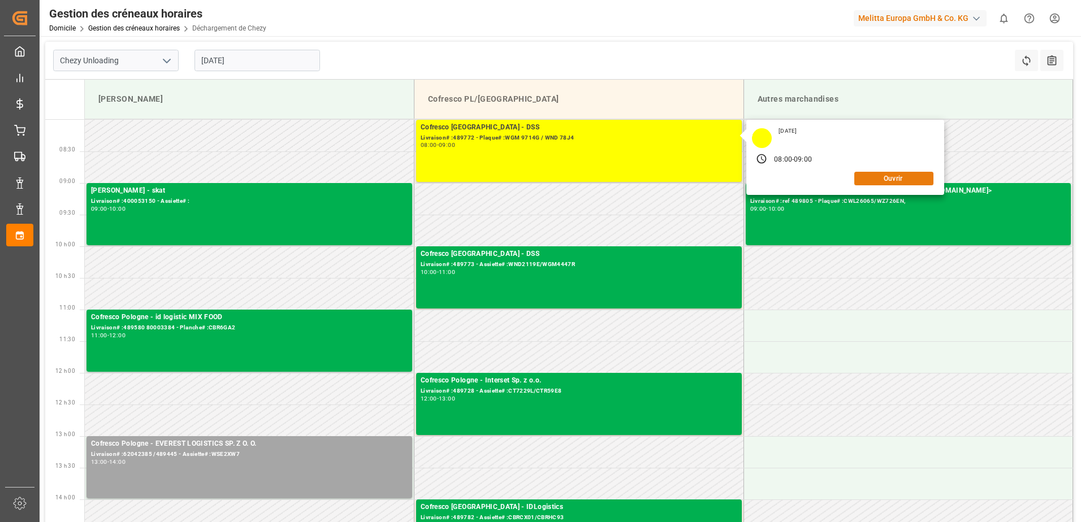
click at [873, 181] on button "Ouvrir" at bounding box center [893, 179] width 79 height 14
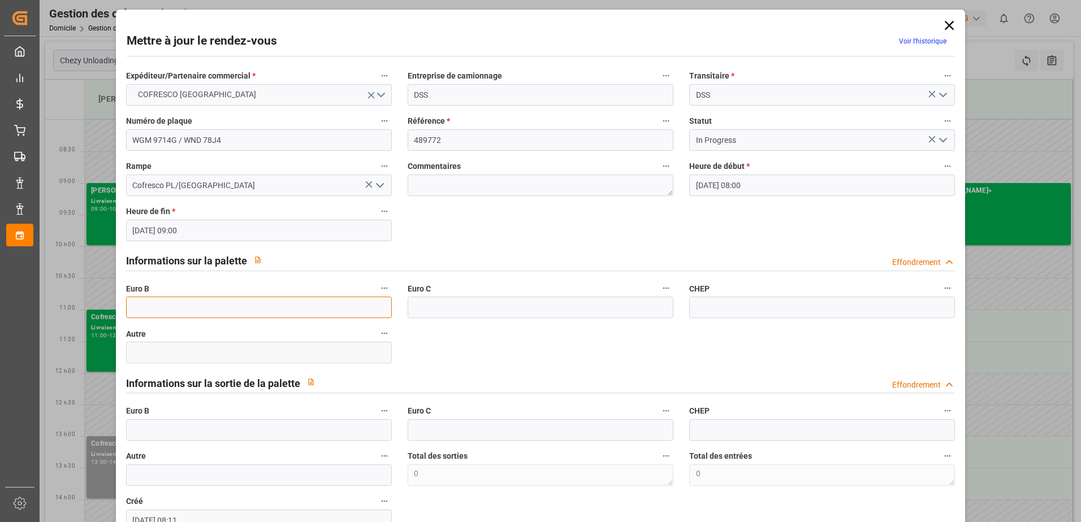
click at [183, 309] on input "text" at bounding box center [259, 307] width 266 height 21
type input "26"
drag, startPoint x: 942, startPoint y: 137, endPoint x: 921, endPoint y: 136, distance: 21.5
click at [941, 136] on icon "Ouvrir le menu" at bounding box center [943, 140] width 14 height 14
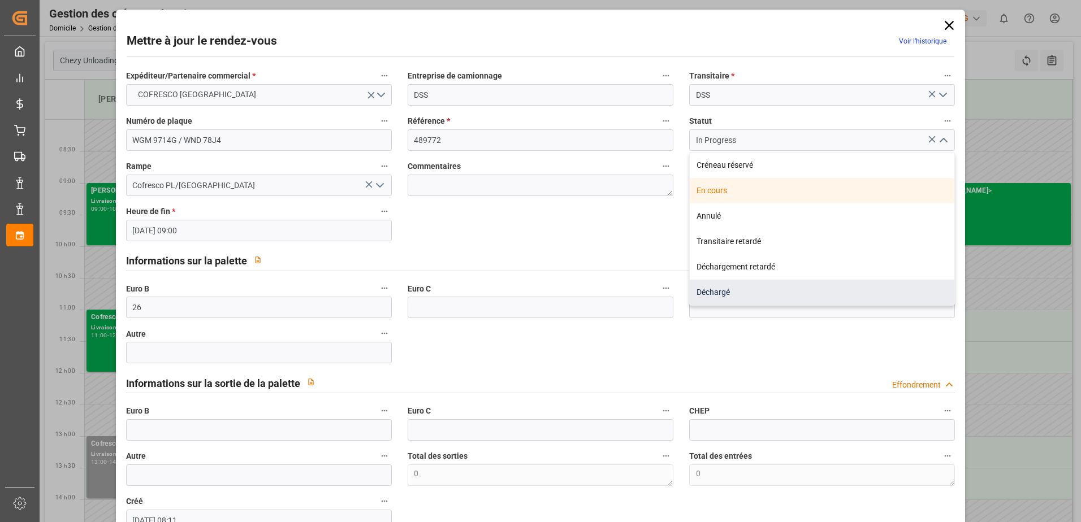
click at [729, 292] on div "Déchargé" at bounding box center [822, 292] width 265 height 25
type input "Unloaded"
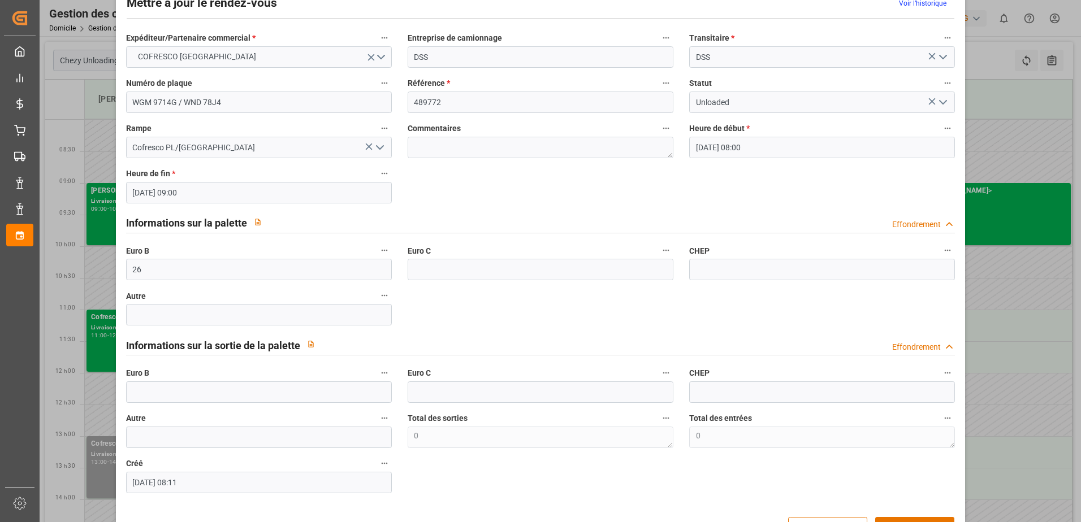
scroll to position [75, 0]
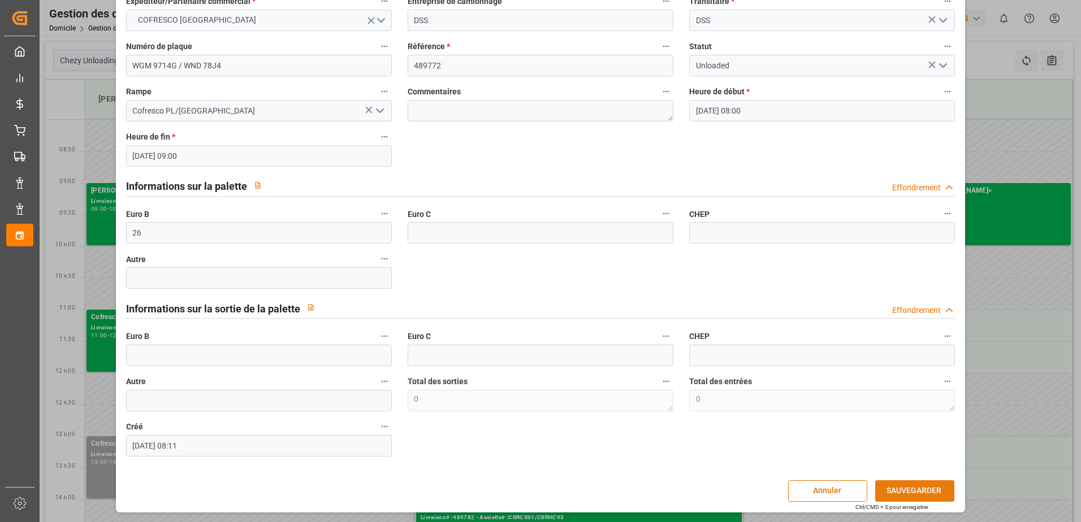
click at [910, 502] on div "Mettre à jour le rendez-vous Voir l’historique Expéditeur/Partenaire commercial…" at bounding box center [541, 224] width 844 height 572
click at [912, 493] on button "SAUVEGARDER" at bounding box center [914, 491] width 79 height 21
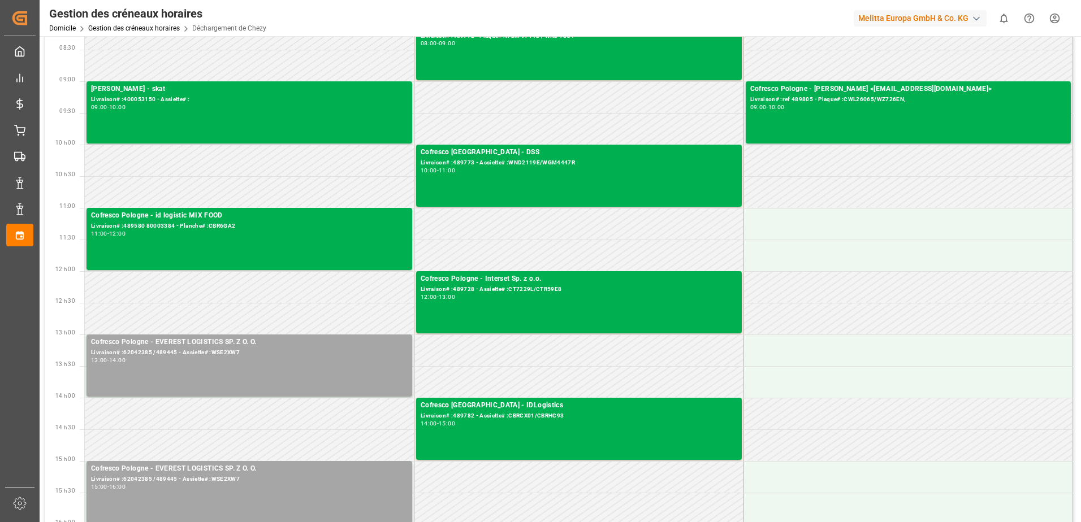
scroll to position [170, 0]
